Goal: Navigation & Orientation: Understand site structure

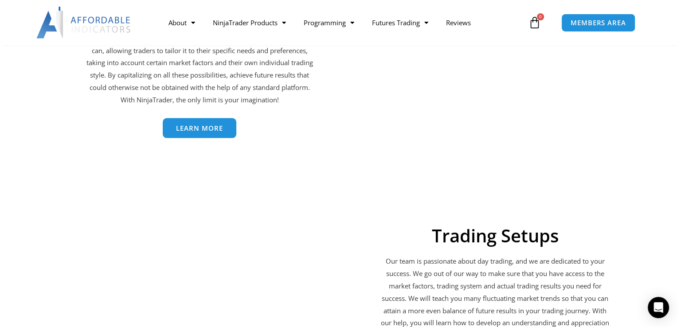
scroll to position [1567, 0]
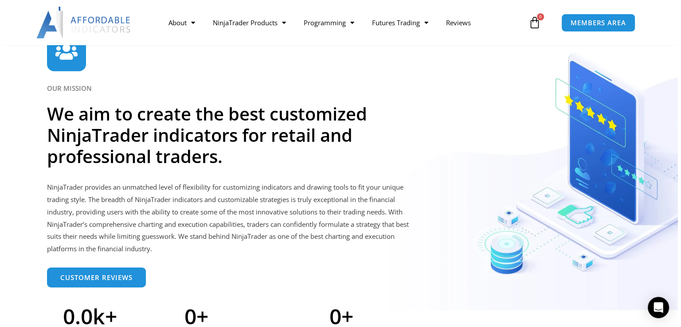
scroll to position [2176, 0]
